Goal: Transaction & Acquisition: Purchase product/service

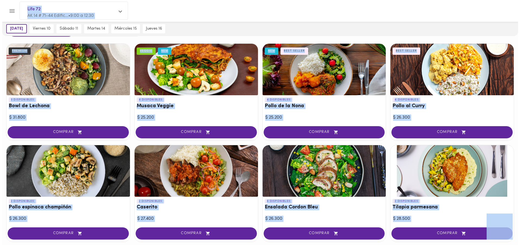
scroll to position [22, 0]
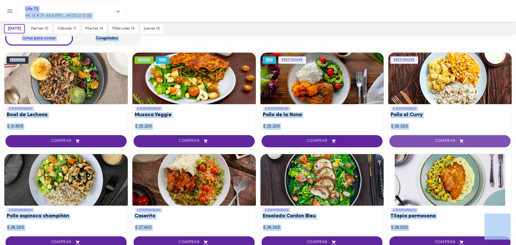
click at [449, 141] on span "COMPRAR" at bounding box center [450, 141] width 108 height 5
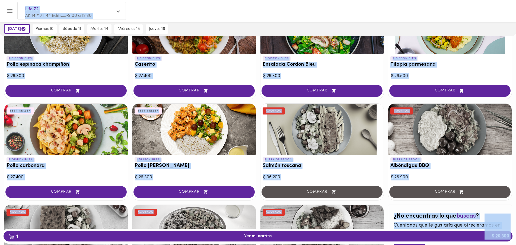
scroll to position [196, 0]
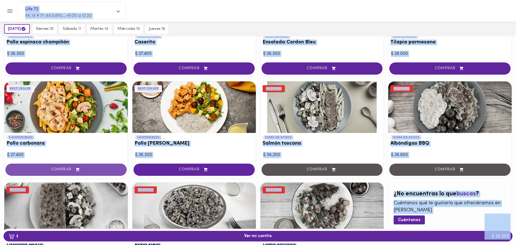
click at [58, 170] on span "COMPRAR" at bounding box center [66, 169] width 108 height 5
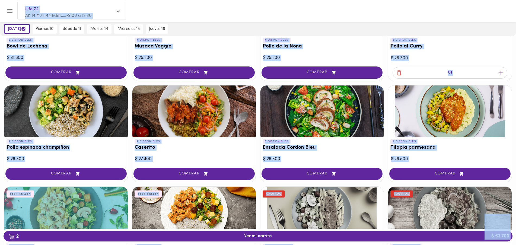
scroll to position [0, 0]
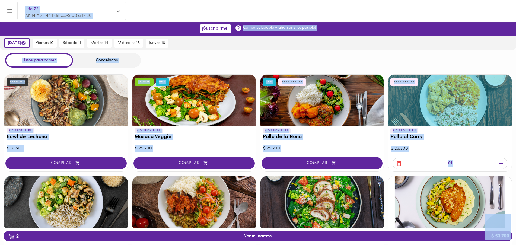
click at [103, 62] on div "Congelados" at bounding box center [107, 60] width 68 height 14
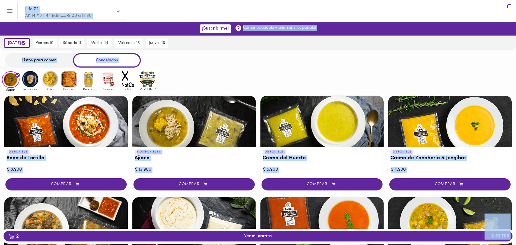
click at [104, 60] on div "Congelados" at bounding box center [107, 60] width 68 height 14
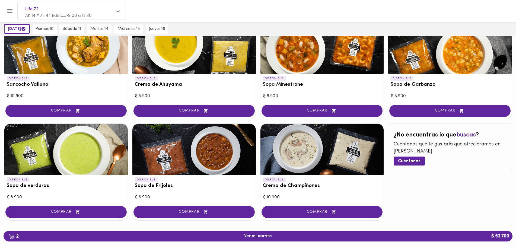
scroll to position [283, 0]
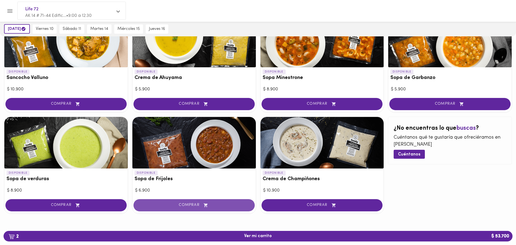
click at [185, 204] on span "COMPRAR" at bounding box center [194, 205] width 108 height 5
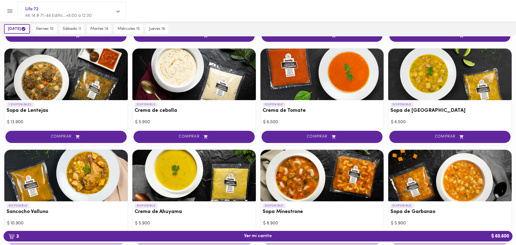
scroll to position [148, 0]
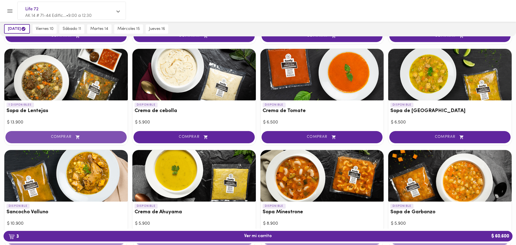
click at [57, 135] on span "COMPRAR" at bounding box center [66, 137] width 108 height 5
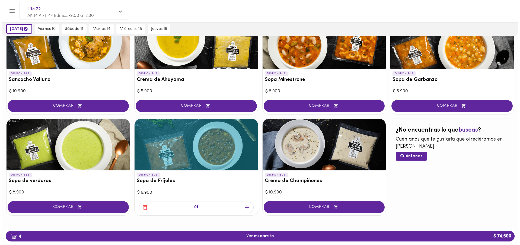
scroll to position [283, 0]
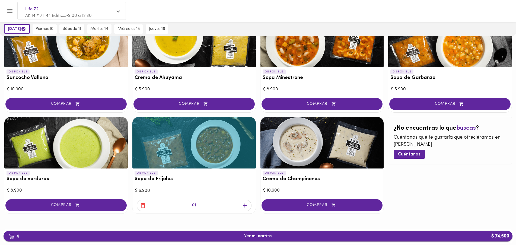
click at [255, 235] on span "4 Ver mi carrito $ 74.500" at bounding box center [258, 236] width 28 height 5
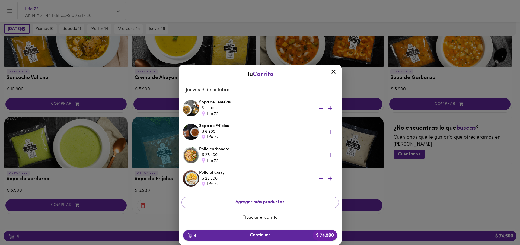
click at [257, 235] on span "4 Continuar $ 74.500" at bounding box center [260, 235] width 145 height 5
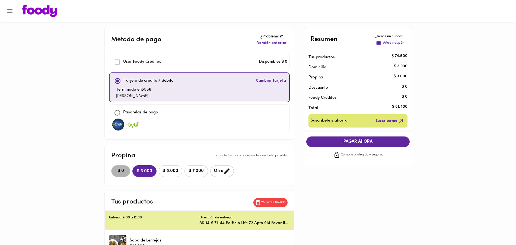
click at [122, 173] on span "$ 0" at bounding box center [121, 171] width 12 height 5
click at [352, 144] on span "PAGAR AHORA" at bounding box center [358, 141] width 93 height 5
